Goal: Information Seeking & Learning: Check status

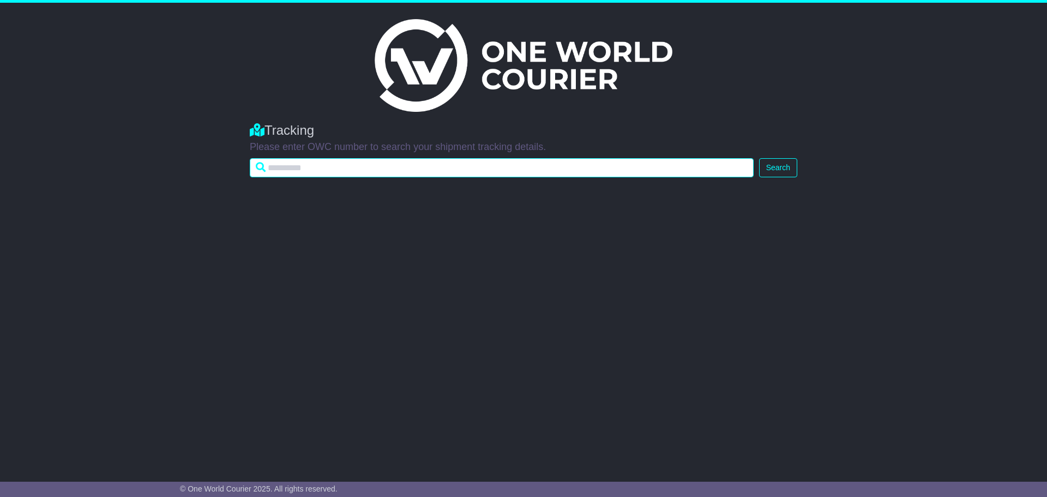
click at [313, 166] on input "text" at bounding box center [502, 167] width 504 height 19
type input "**********"
click at [759, 158] on button "Search" at bounding box center [778, 167] width 38 height 19
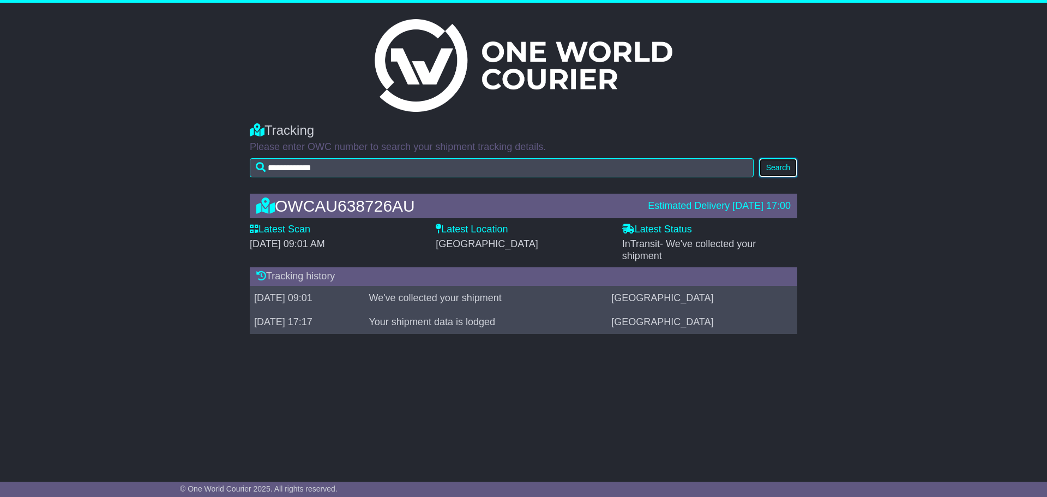
click at [779, 171] on button "Search" at bounding box center [778, 167] width 38 height 19
